Goal: Task Accomplishment & Management: Complete application form

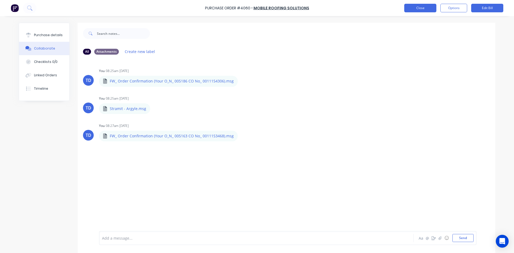
click at [427, 12] on button "Close" at bounding box center [420, 8] width 32 height 9
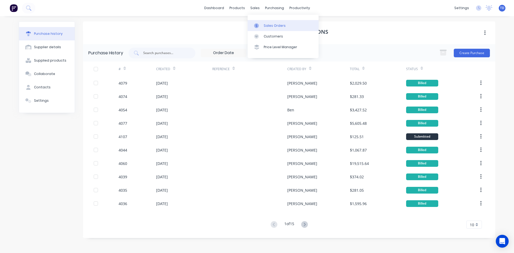
click at [265, 22] on link "Sales Orders" at bounding box center [283, 25] width 71 height 11
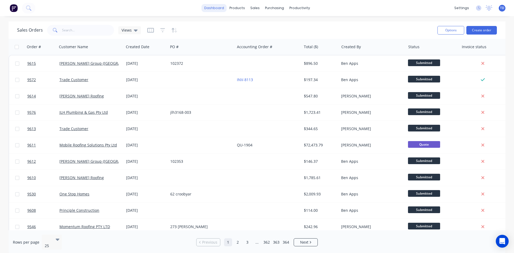
click at [217, 9] on link "dashboard" at bounding box center [214, 8] width 25 height 8
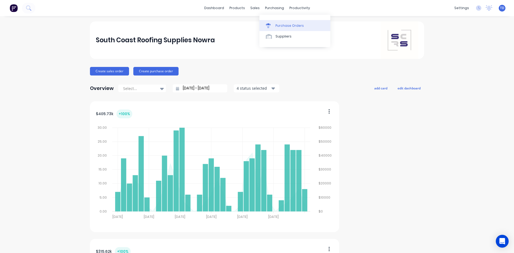
click at [281, 26] on div "Purchase Orders" at bounding box center [290, 25] width 28 height 5
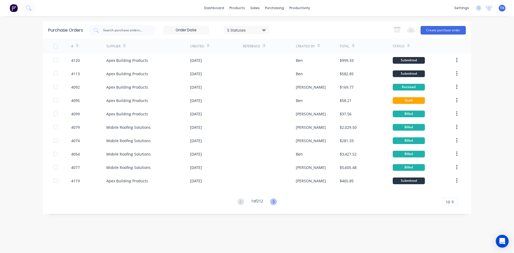
click at [274, 201] on icon at bounding box center [273, 201] width 7 height 7
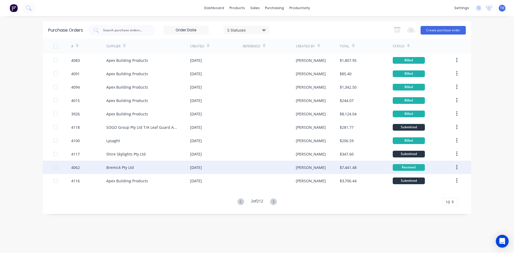
click at [272, 168] on div at bounding box center [269, 167] width 53 height 13
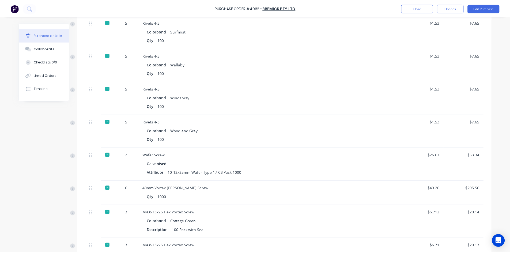
scroll to position [2214, 0]
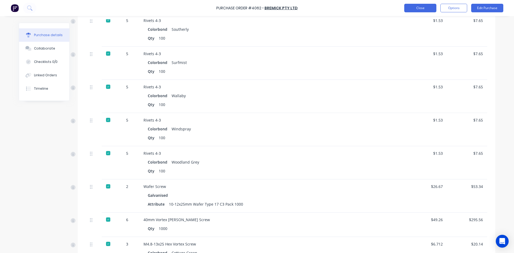
click at [413, 12] on button "Close" at bounding box center [420, 8] width 32 height 9
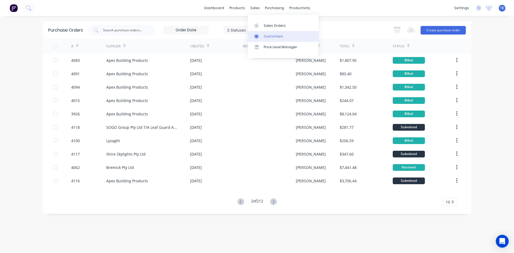
click at [269, 38] on div "Customers" at bounding box center [273, 36] width 19 height 5
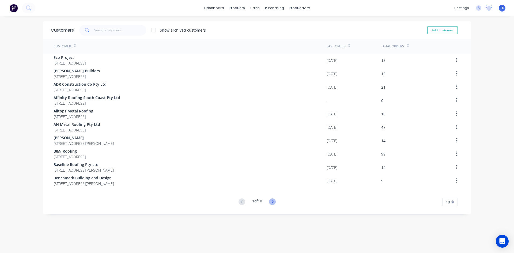
click at [271, 202] on icon at bounding box center [272, 201] width 7 height 7
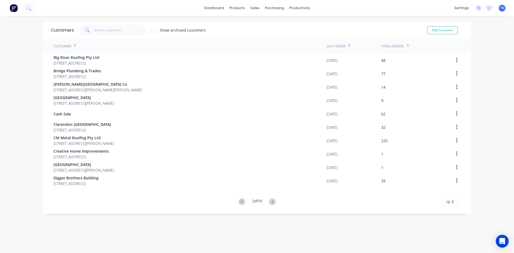
click at [271, 202] on icon at bounding box center [272, 201] width 7 height 7
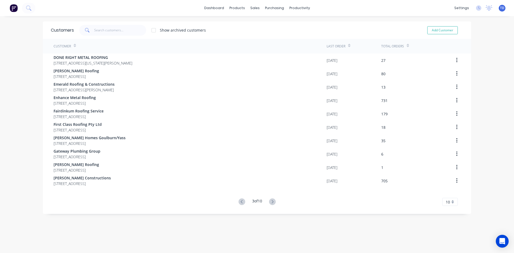
click at [271, 202] on icon at bounding box center [272, 201] width 7 height 7
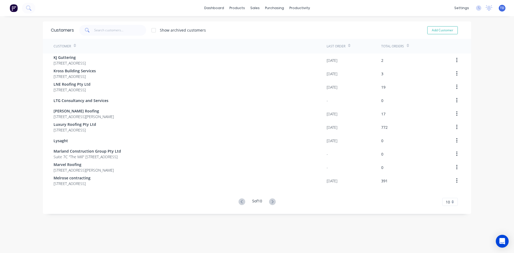
click at [271, 202] on icon at bounding box center [272, 201] width 7 height 7
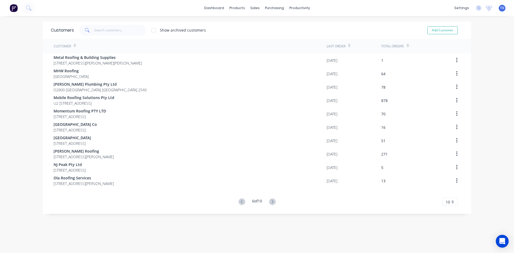
click at [271, 202] on icon at bounding box center [272, 201] width 7 height 7
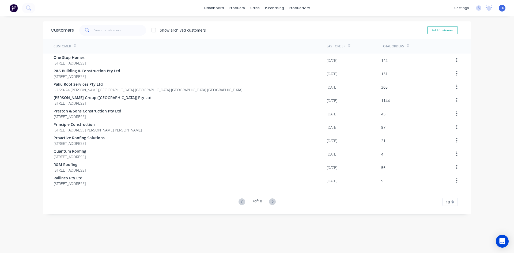
click at [271, 202] on icon at bounding box center [272, 201] width 7 height 7
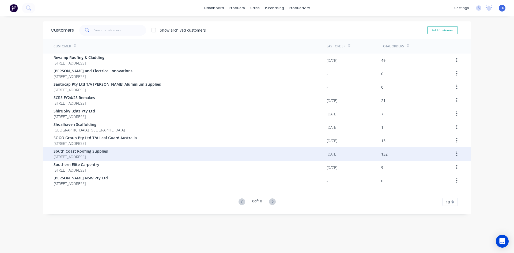
click at [102, 154] on span "[STREET_ADDRESS]" at bounding box center [81, 157] width 54 height 6
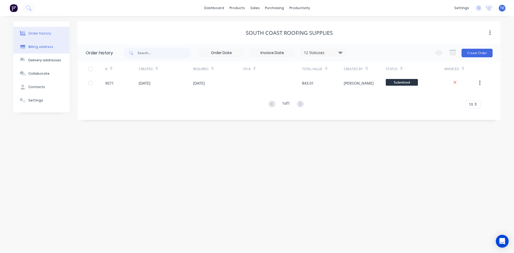
click at [42, 45] on div "Billing address" at bounding box center [40, 46] width 25 height 5
select select "AU"
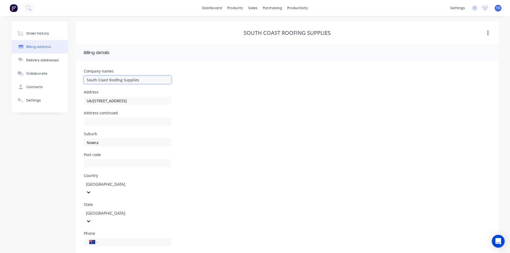
click at [143, 80] on input "South Coast Roofing Supplies" at bounding box center [128, 80] width 88 height 8
type input "South Coast Roofing Supplies Nowra"
click at [241, 104] on div "Address [STREET_ADDRESS]" at bounding box center [287, 100] width 407 height 21
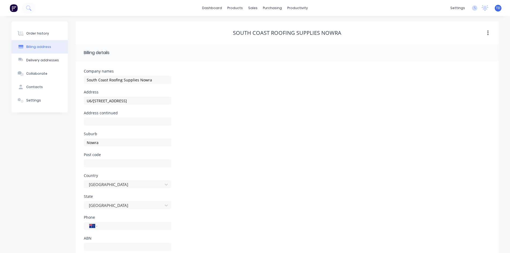
select select "AU"
click at [44, 36] on button "Order history" at bounding box center [40, 33] width 56 height 13
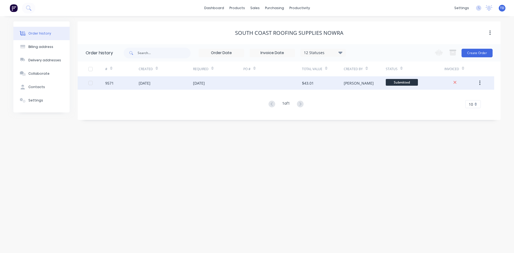
click at [264, 88] on div at bounding box center [272, 82] width 59 height 13
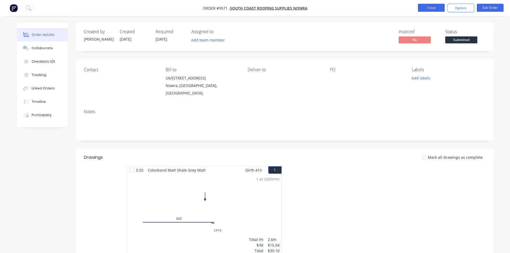
click at [424, 10] on button "Close" at bounding box center [431, 8] width 27 height 8
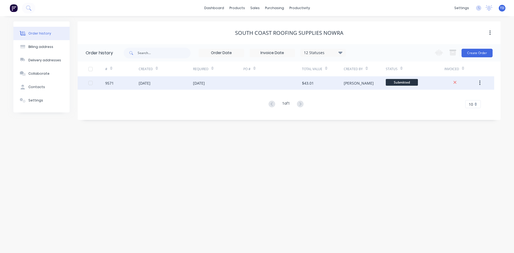
click at [304, 82] on div "$43.01" at bounding box center [308, 83] width 12 height 6
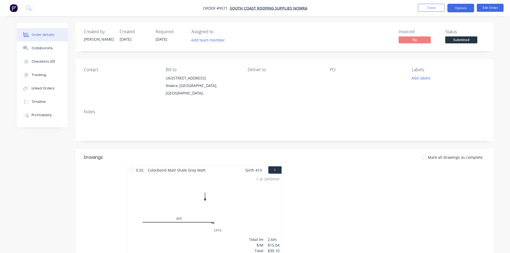
click at [450, 9] on button "Options" at bounding box center [461, 8] width 27 height 9
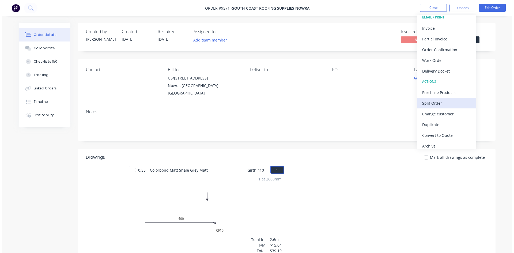
scroll to position [8, 0]
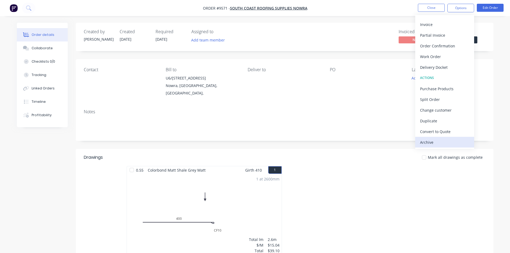
click at [432, 142] on div "Archive" at bounding box center [444, 142] width 49 height 8
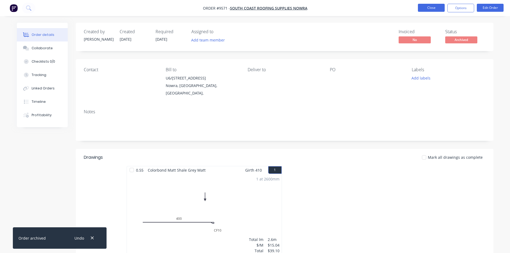
click at [421, 8] on button "Close" at bounding box center [431, 8] width 27 height 8
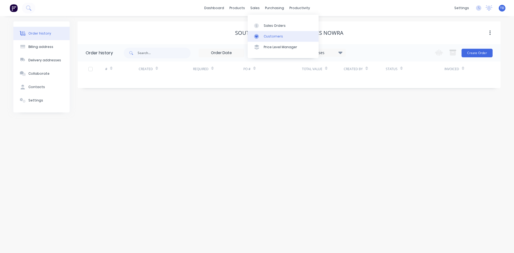
click at [268, 33] on link "Customers" at bounding box center [283, 36] width 71 height 11
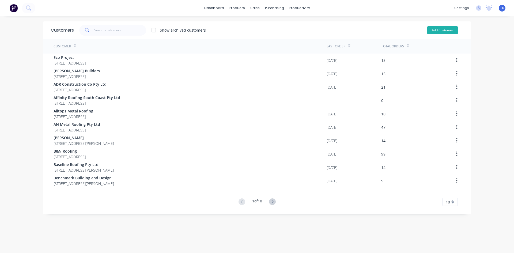
click at [436, 32] on button "Add Customer" at bounding box center [442, 30] width 31 height 8
select select "AU"
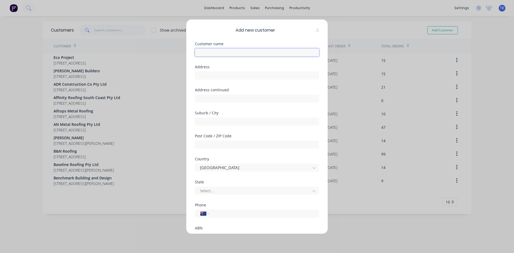
click at [223, 49] on input "text" at bounding box center [257, 52] width 124 height 8
type input "South Coast Roofing Supplies Southern Highlands"
type input "1/17 Gantry Place"
type input "Braemar"
type input "2575"
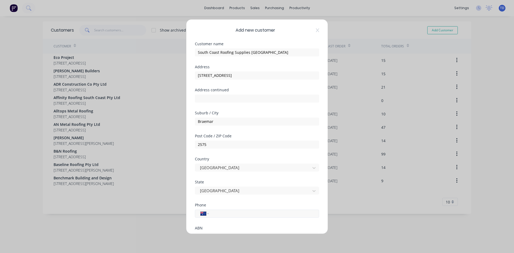
click at [226, 215] on input "tel" at bounding box center [263, 214] width 101 height 6
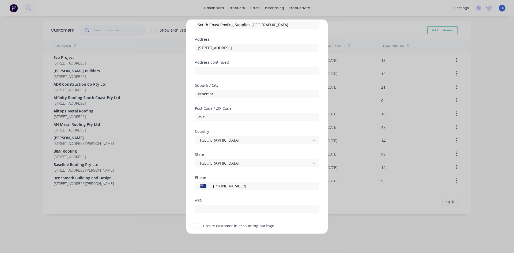
scroll to position [47, 0]
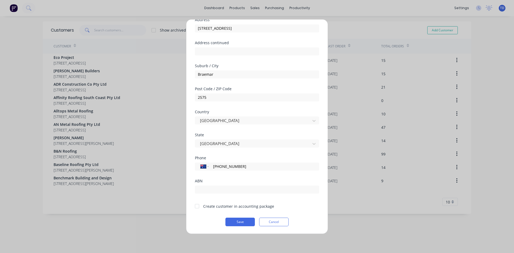
type input "(02) 9188 1179"
click at [197, 207] on div at bounding box center [197, 206] width 11 height 11
click at [233, 221] on button "Save" at bounding box center [240, 222] width 29 height 9
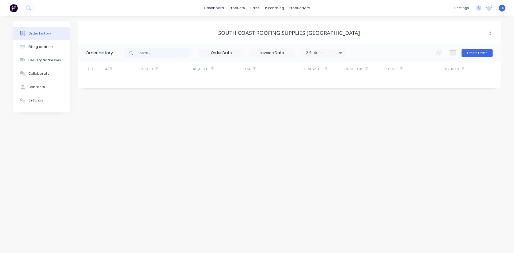
click at [188, 103] on div "South Coast Roofing Supplies Southern Highlands Order history 12 Statuses Invoi…" at bounding box center [289, 66] width 423 height 91
click at [221, 12] on link "dashboard" at bounding box center [214, 8] width 25 height 8
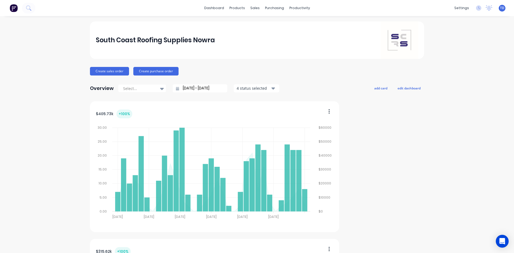
click at [499, 9] on div "TD South Coast Roofing Supplies N... Trevor Delaney Administrator Profile Sign …" at bounding box center [502, 8] width 7 height 7
click at [499, 10] on div "TD South Coast Roofing Supplies N... Trevor Delaney Administrator Profile Sign …" at bounding box center [502, 8] width 7 height 7
click at [500, 9] on span "TD" at bounding box center [502, 8] width 4 height 5
click at [460, 67] on button "Sign out" at bounding box center [468, 67] width 71 height 11
